Goal: Check status: Check status

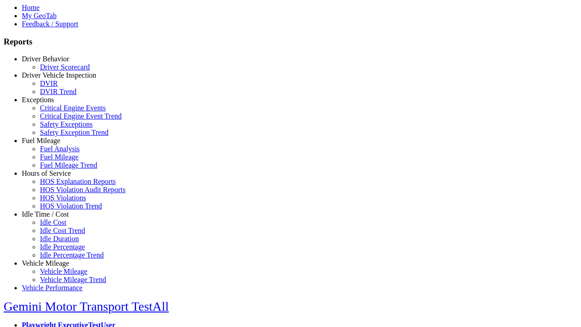
click at [52, 177] on link "Hours of Service" at bounding box center [46, 173] width 49 height 8
click at [59, 185] on link "HOS Explanation Reports" at bounding box center [78, 182] width 76 height 8
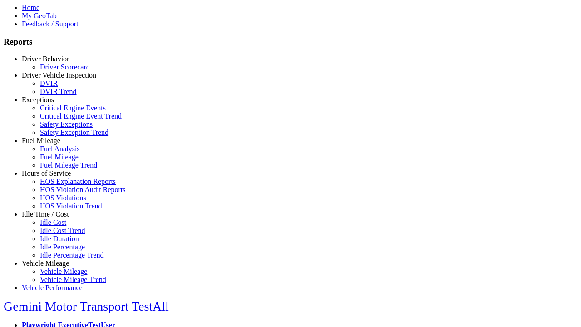
type input "**********"
type input "*********"
